Goal: Task Accomplishment & Management: Manage account settings

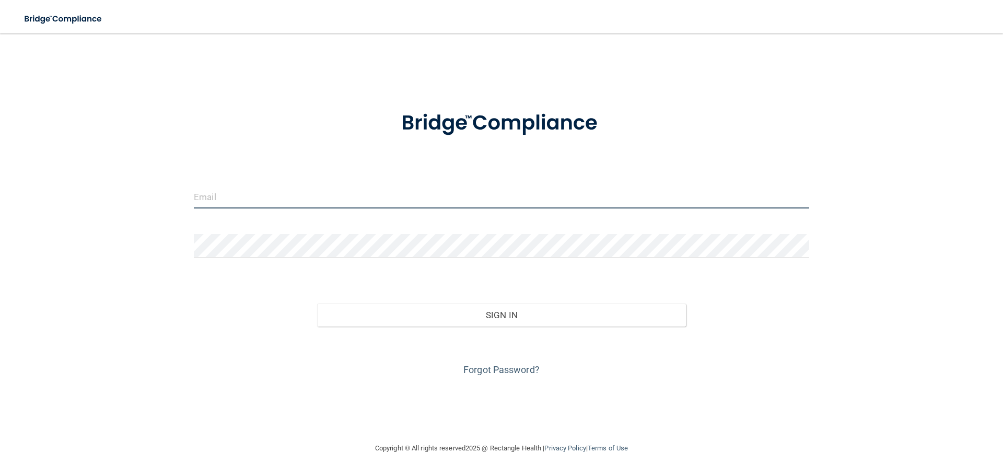
click at [270, 199] on input "email" at bounding box center [502, 197] width 616 height 24
type input "[EMAIL_ADDRESS][DOMAIN_NAME]"
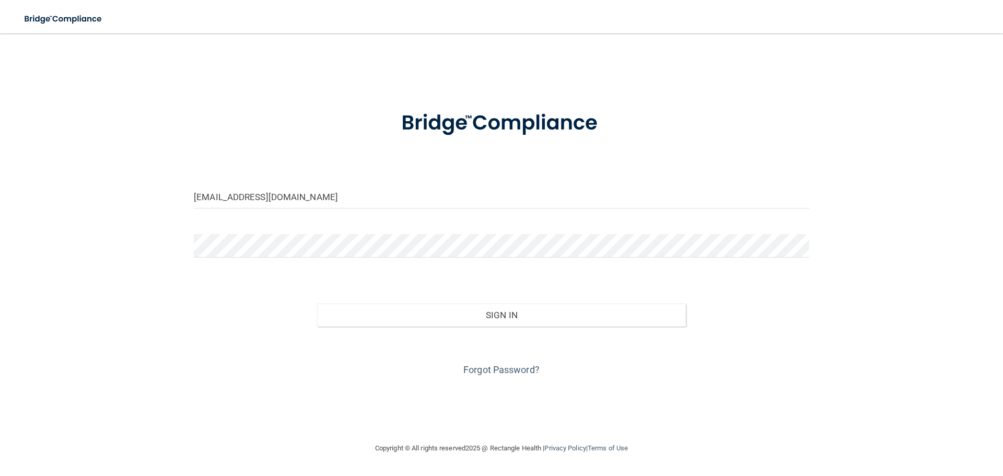
click at [267, 258] on div at bounding box center [501, 249] width 631 height 31
click at [317, 304] on button "Sign In" at bounding box center [501, 315] width 369 height 23
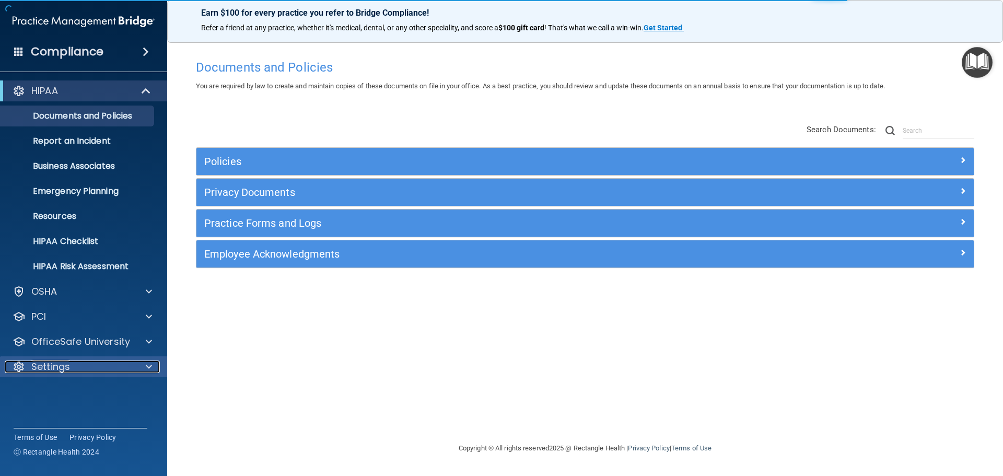
click at [84, 371] on div "Settings" at bounding box center [70, 367] width 130 height 13
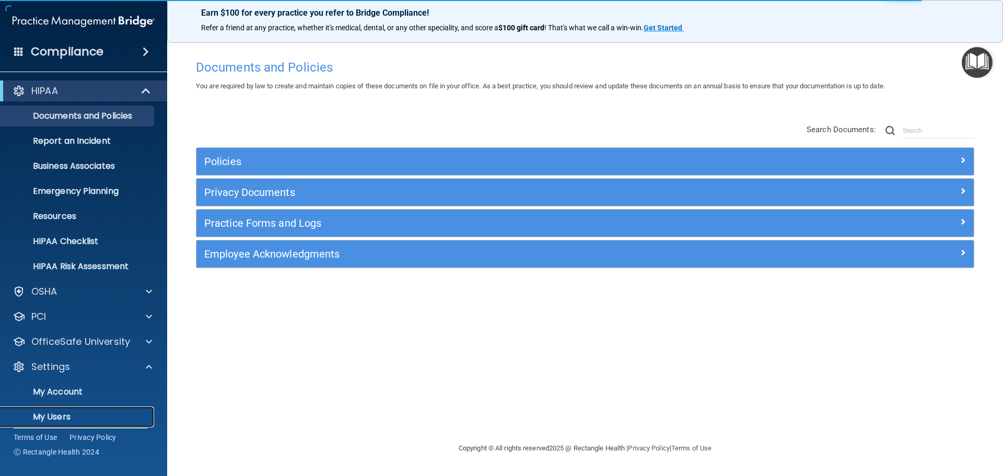
click at [56, 412] on p "My Users" at bounding box center [78, 417] width 143 height 10
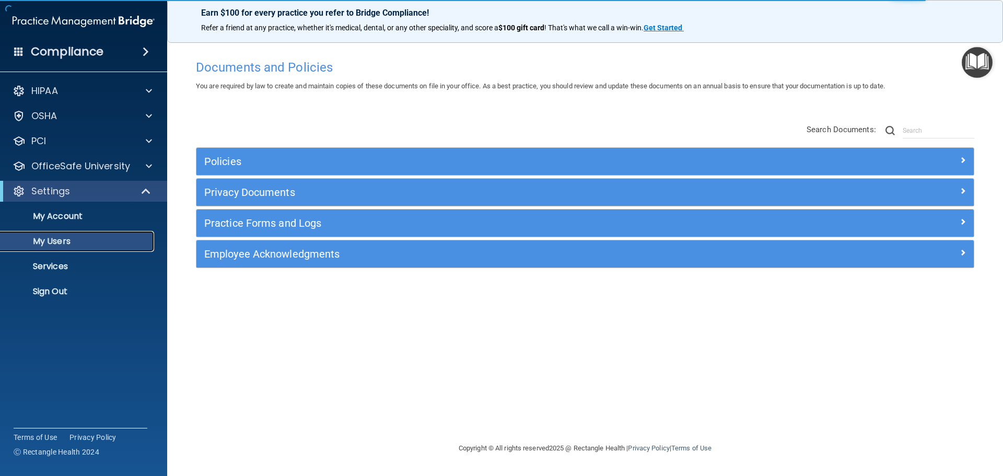
select select "20"
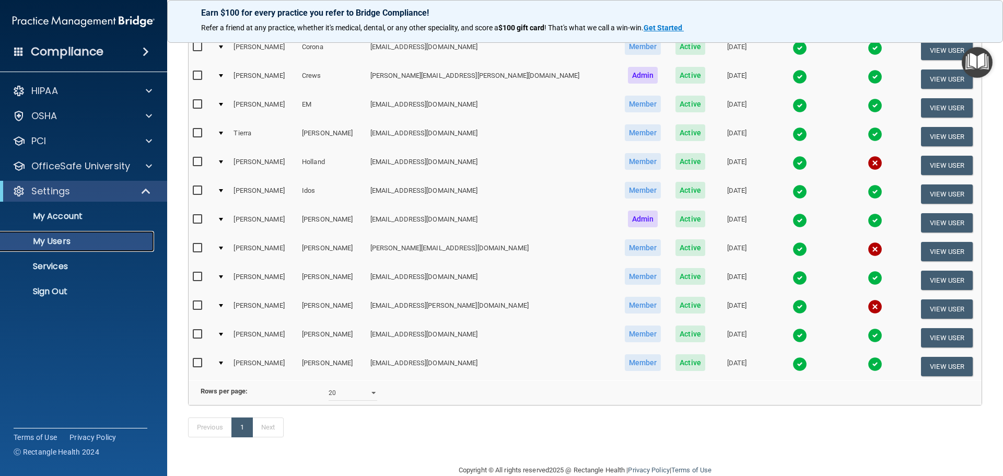
scroll to position [107, 0]
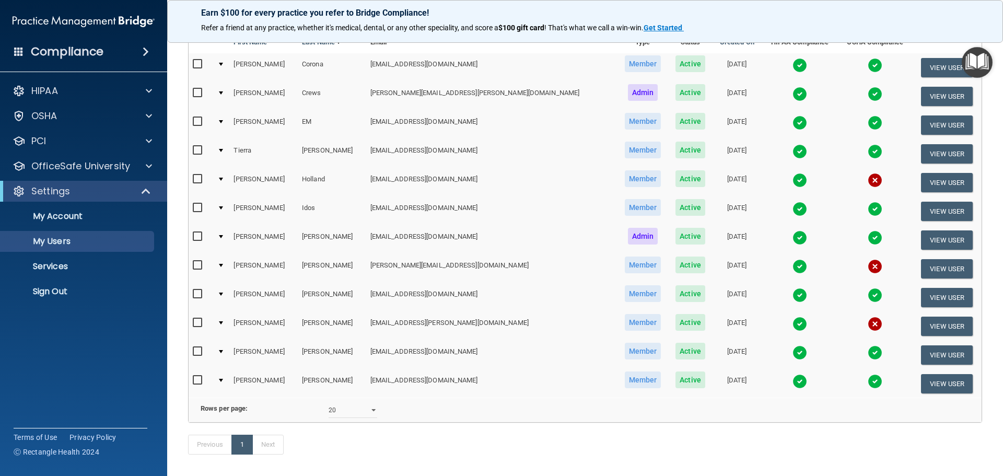
click at [868, 327] on img at bounding box center [875, 324] width 15 height 15
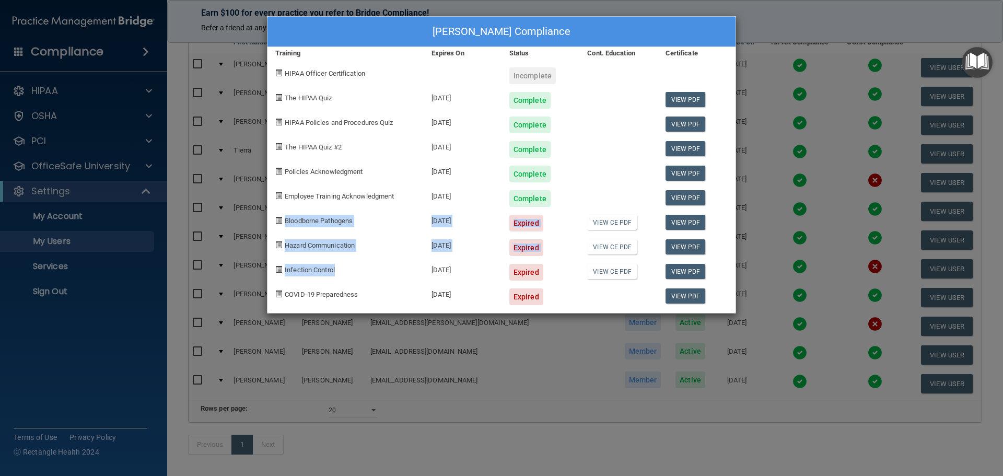
drag, startPoint x: 351, startPoint y: 271, endPoint x: 265, endPoint y: 212, distance: 104.2
click at [265, 212] on div "[PERSON_NAME] Compliance Training Expires On Status Cont. Education Certificate…" at bounding box center [501, 238] width 1003 height 476
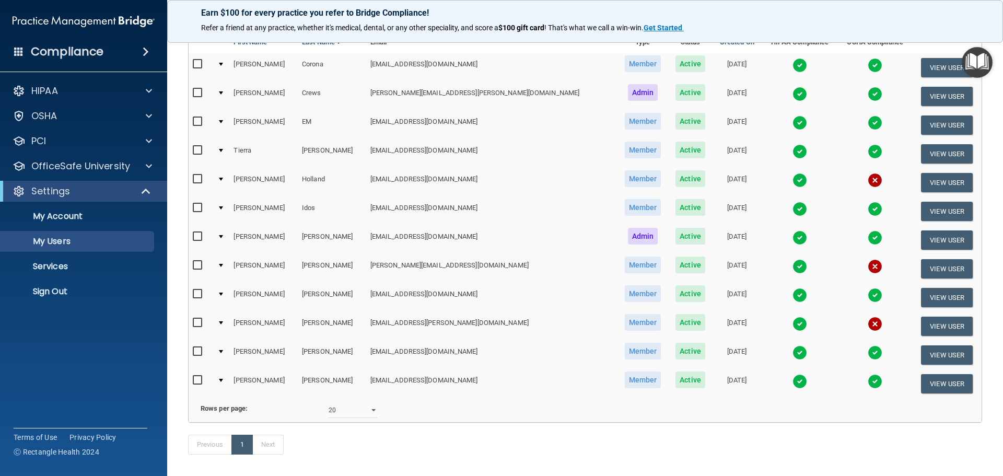
click at [868, 326] on img at bounding box center [875, 324] width 15 height 15
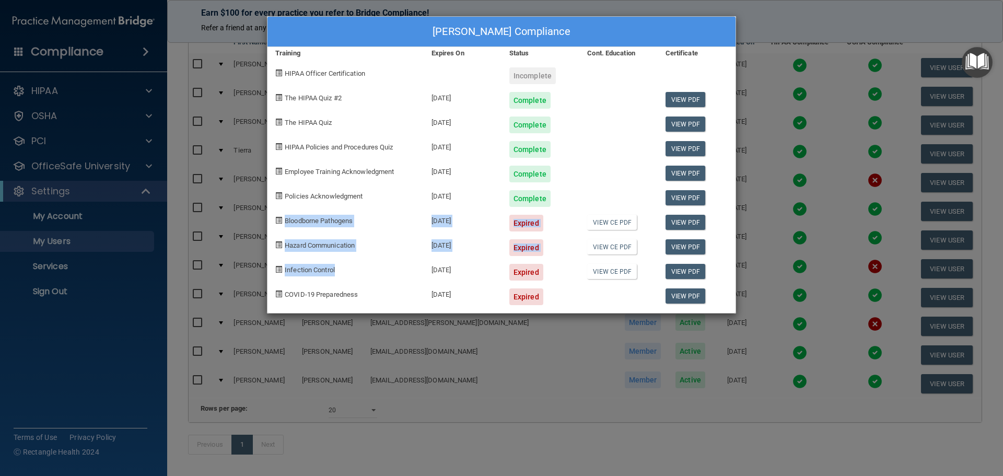
drag, startPoint x: 274, startPoint y: 221, endPoint x: 369, endPoint y: 267, distance: 105.4
click at [369, 267] on div "[PERSON_NAME] Compliance Training Expires On Status Cont. Education Certificate…" at bounding box center [501, 164] width 469 height 297
copy div "Bloodborne Pathogens [DATE] Expired View CE PDF View PDF Hazard Communication […"
click at [785, 28] on div "[PERSON_NAME] Compliance Training Expires On Status Cont. Education Certificate…" at bounding box center [501, 238] width 1003 height 476
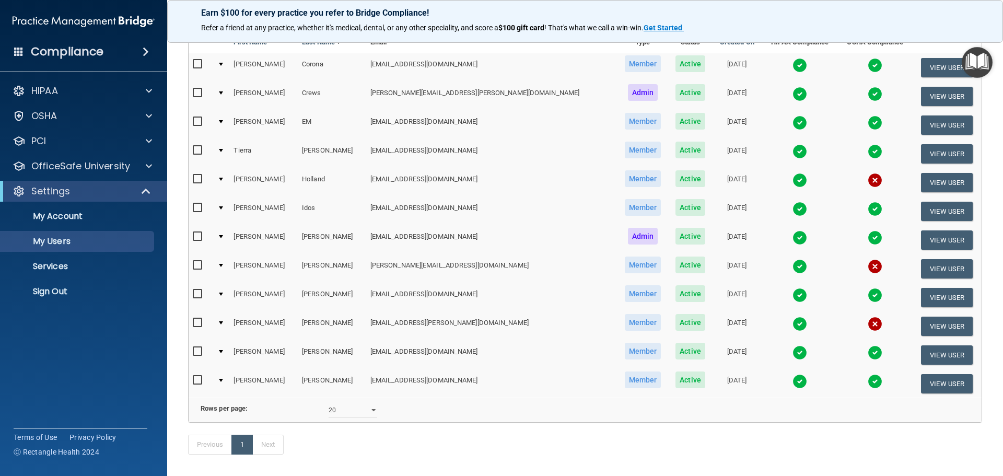
click at [200, 180] on input "checkbox" at bounding box center [199, 179] width 12 height 8
checkbox input "true"
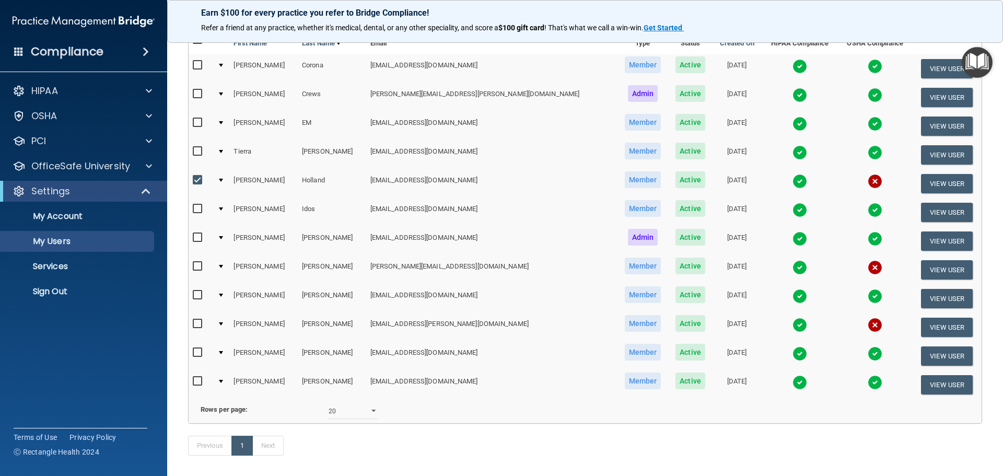
scroll to position [108, 0]
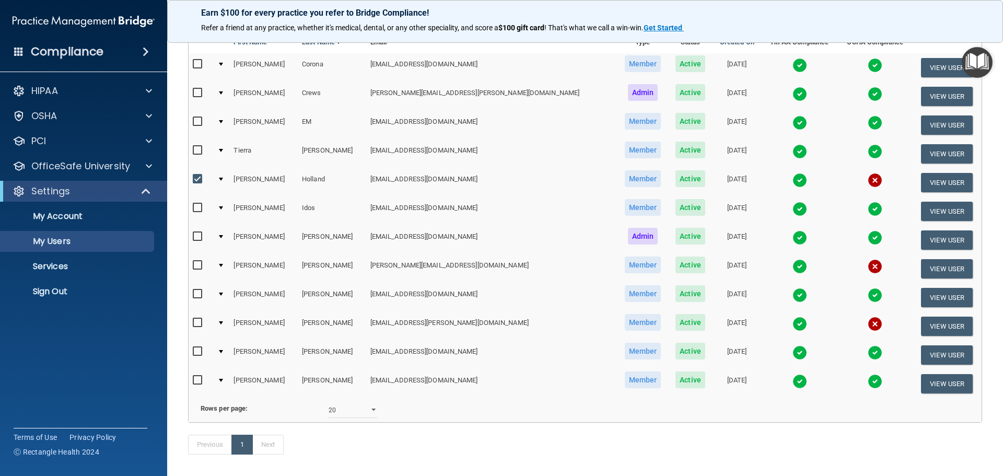
click at [196, 266] on input "checkbox" at bounding box center [199, 265] width 12 height 8
checkbox input "true"
drag, startPoint x: 199, startPoint y: 321, endPoint x: 245, endPoint y: 326, distance: 46.3
click at [202, 321] on input "checkbox" at bounding box center [199, 323] width 12 height 8
checkbox input "true"
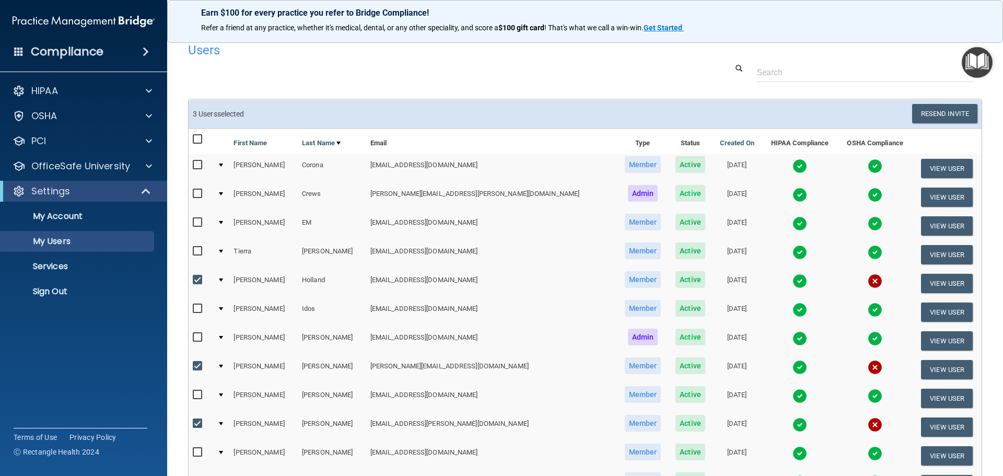
scroll to position [0, 0]
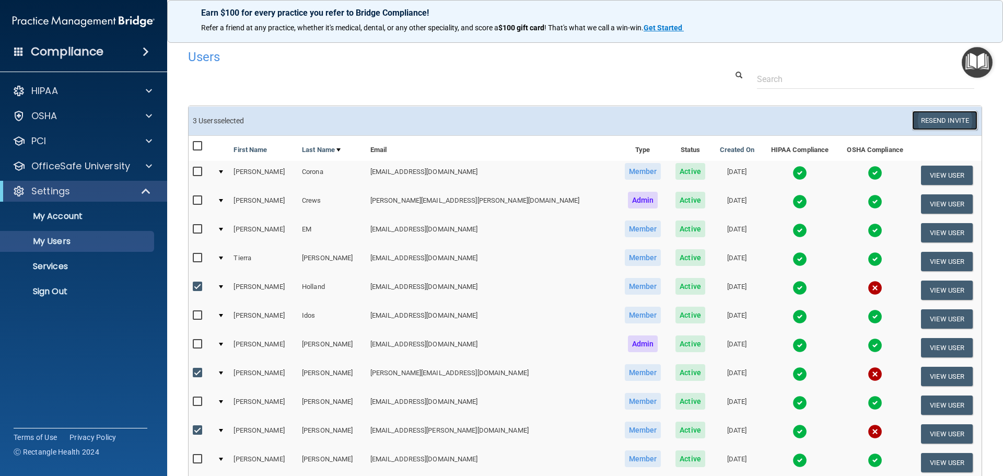
click at [936, 121] on button "Resend Invite" at bounding box center [944, 120] width 65 height 19
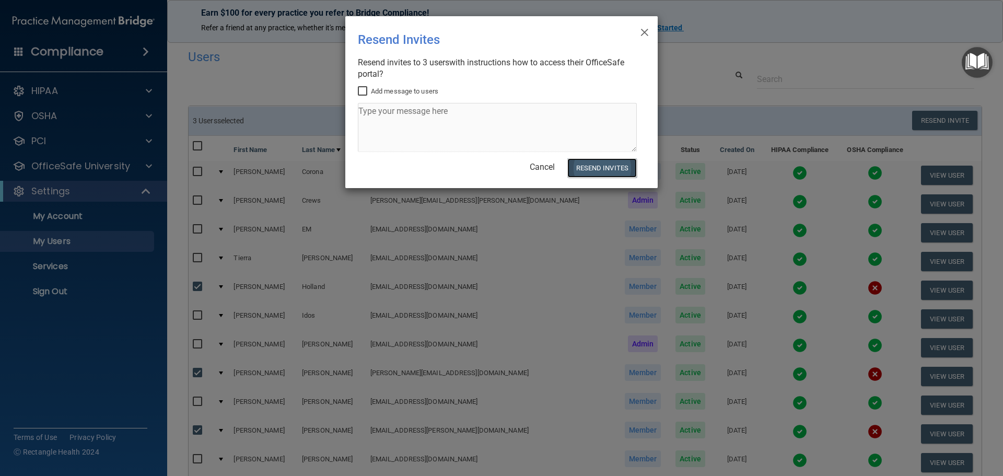
click at [617, 167] on button "Resend Invites" at bounding box center [603, 167] width 70 height 19
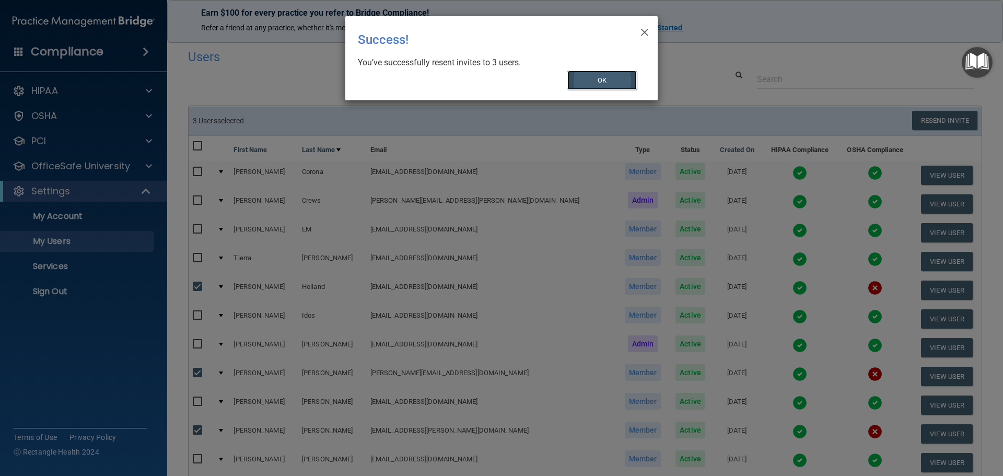
click at [606, 71] on button "OK" at bounding box center [603, 80] width 70 height 19
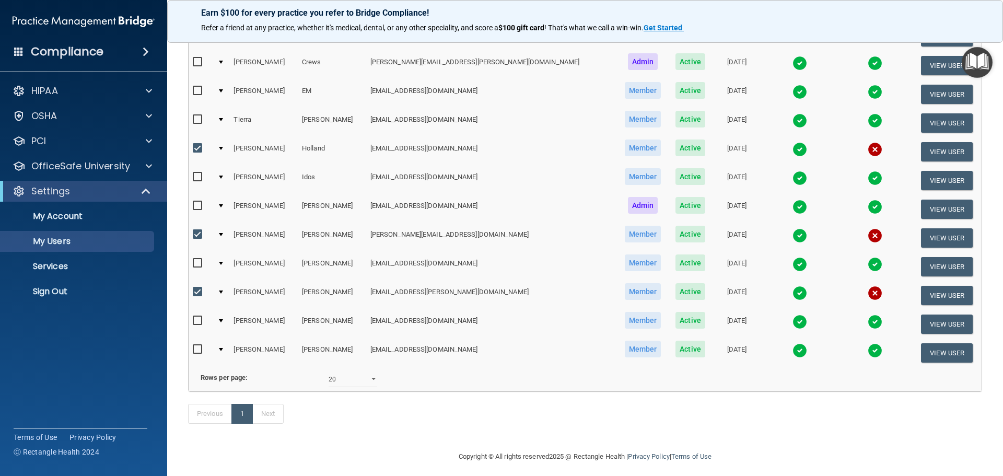
scroll to position [157, 0]
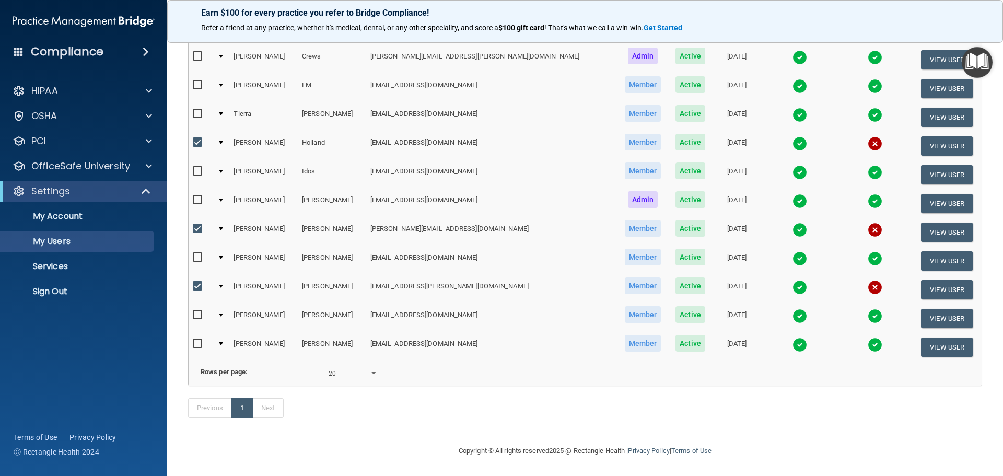
click at [793, 194] on img at bounding box center [800, 201] width 15 height 15
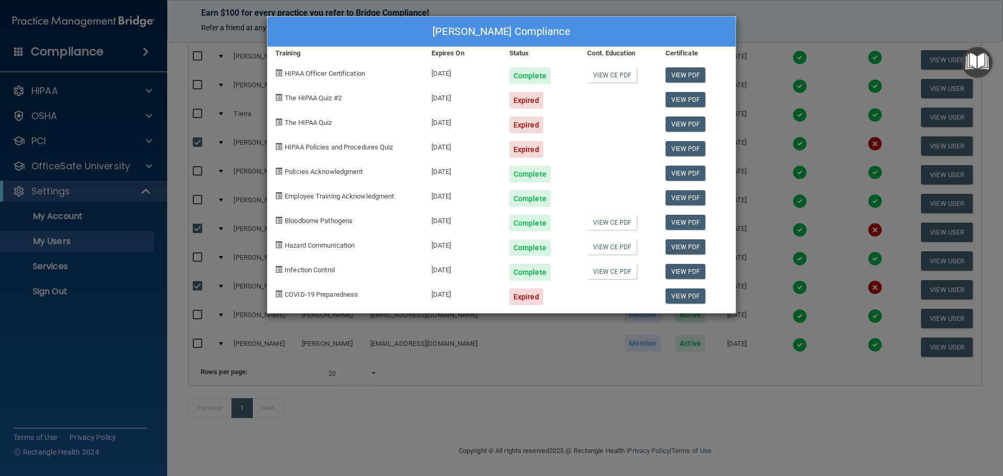
click at [647, 388] on div "[PERSON_NAME] Compliance Training Expires On Status Cont. Education Certificate…" at bounding box center [501, 238] width 1003 height 476
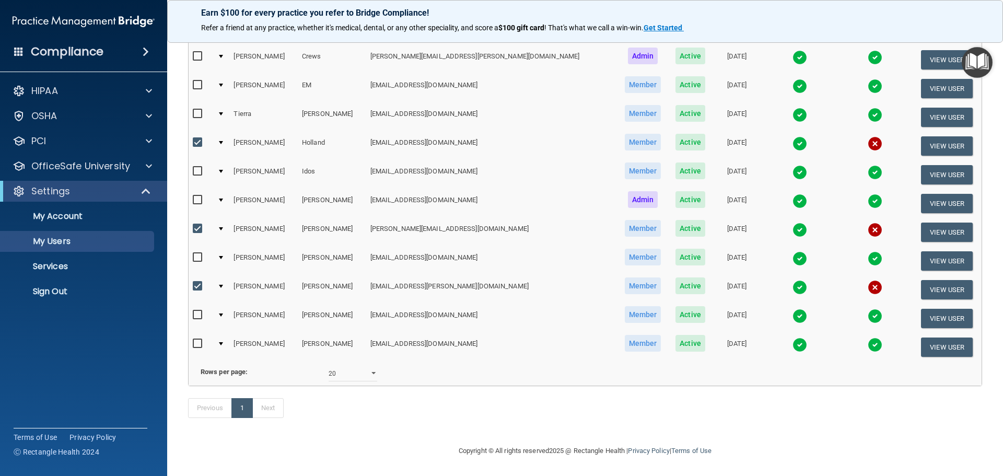
click at [793, 338] on img at bounding box center [800, 345] width 15 height 15
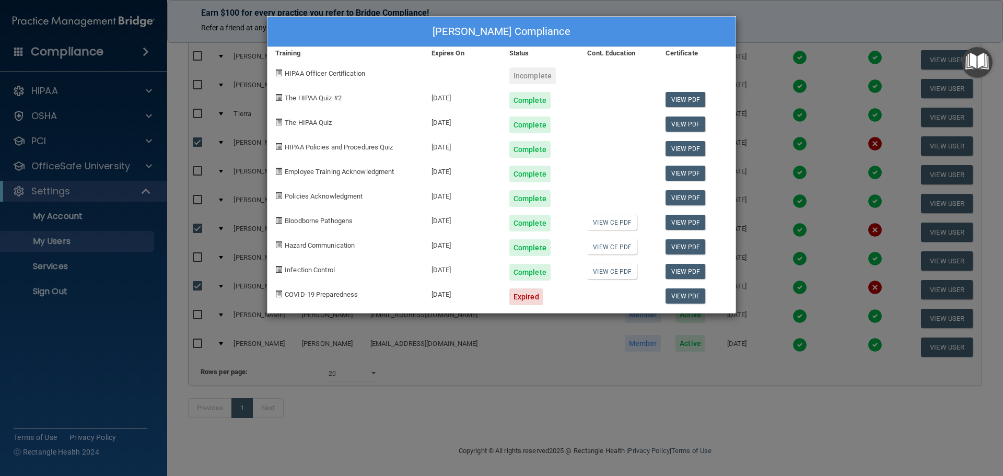
click at [711, 398] on div "[PERSON_NAME] Compliance Training Expires On Status Cont. Education Certificate…" at bounding box center [501, 238] width 1003 height 476
